Goal: Transaction & Acquisition: Download file/media

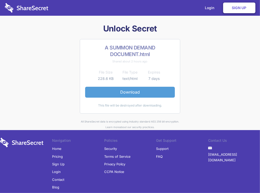
click at [149, 89] on link "Download" at bounding box center [130, 92] width 90 height 11
